Goal: Navigation & Orientation: Find specific page/section

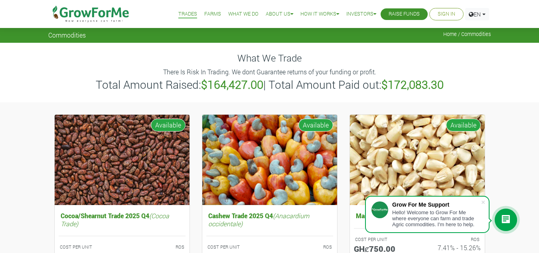
click at [211, 15] on link "Farms" at bounding box center [212, 14] width 17 height 8
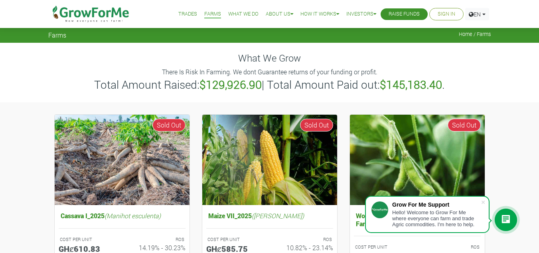
click at [180, 16] on link "Trades" at bounding box center [187, 14] width 19 height 8
